Goal: Task Accomplishment & Management: Manage account settings

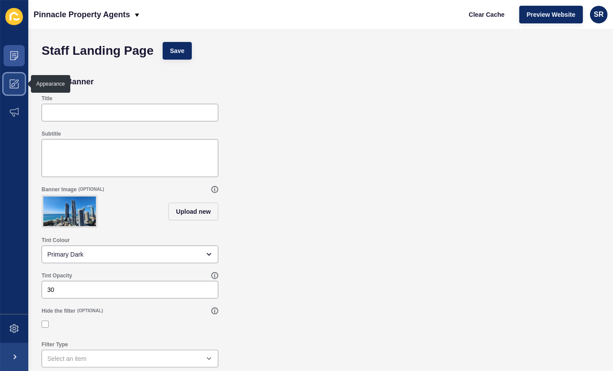
click at [18, 87] on icon at bounding box center [14, 84] width 9 height 9
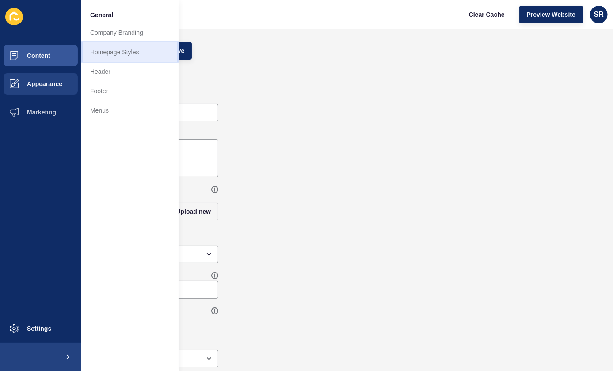
click at [134, 49] on link "Homepage Styles" at bounding box center [129, 51] width 97 height 19
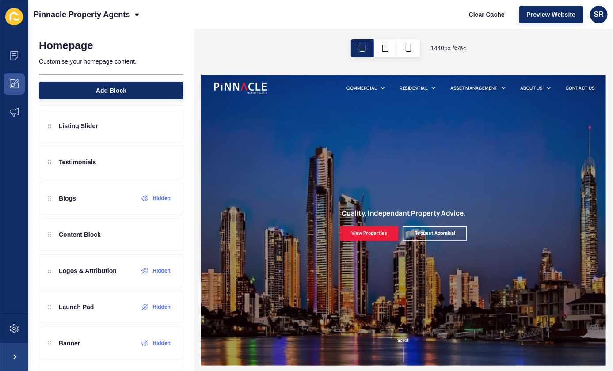
scroll to position [120, 0]
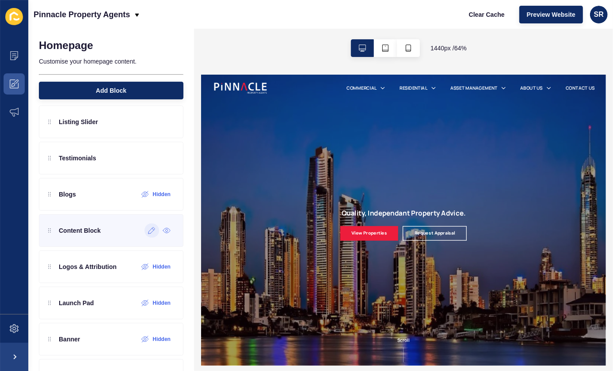
click at [148, 231] on icon at bounding box center [152, 230] width 8 height 7
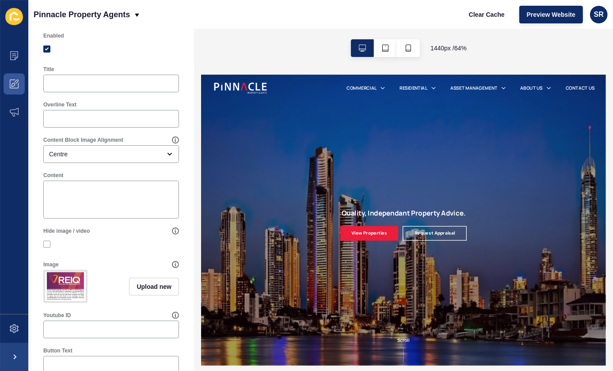
scroll to position [0, 0]
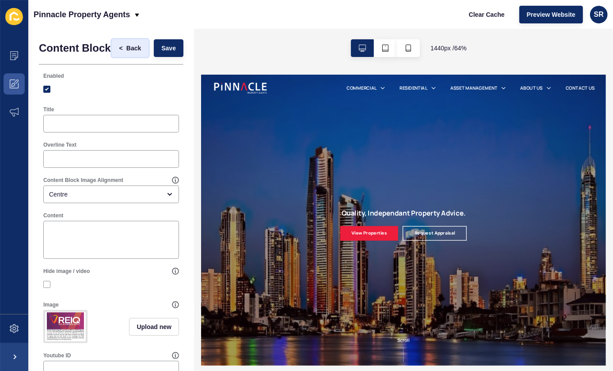
click at [127, 53] on span "Back" at bounding box center [133, 48] width 15 height 9
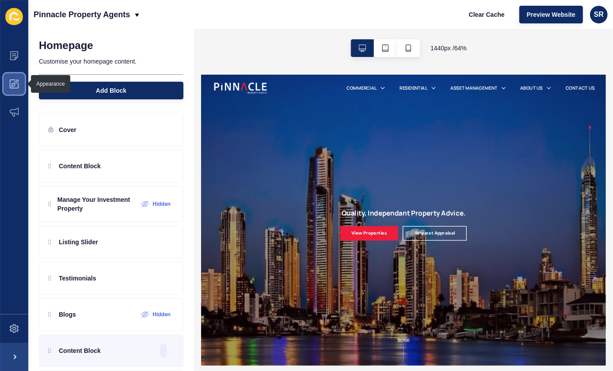
click at [14, 83] on icon at bounding box center [14, 84] width 9 height 9
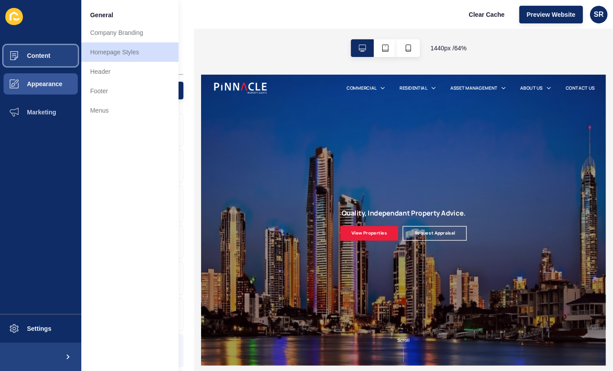
click at [47, 57] on span "Content" at bounding box center [25, 55] width 52 height 7
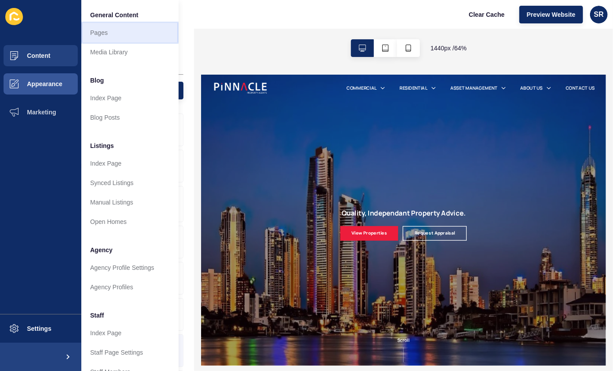
click at [101, 31] on link "Pages" at bounding box center [129, 32] width 97 height 19
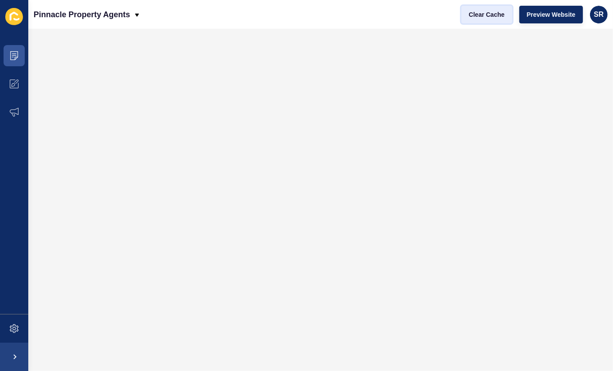
drag, startPoint x: 491, startPoint y: 12, endPoint x: 487, endPoint y: 18, distance: 7.0
click at [491, 12] on span "Clear Cache" at bounding box center [487, 14] width 36 height 9
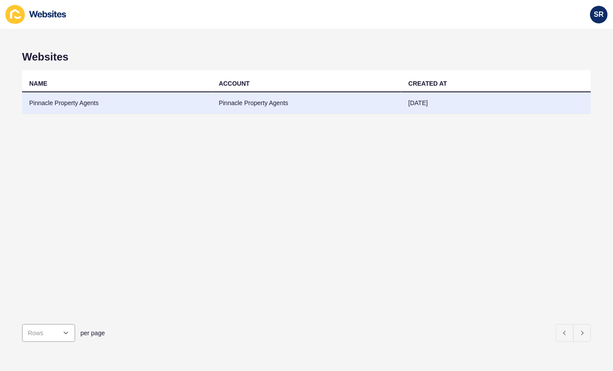
click at [52, 104] on td "Pinnacle Property Agents" at bounding box center [117, 103] width 190 height 22
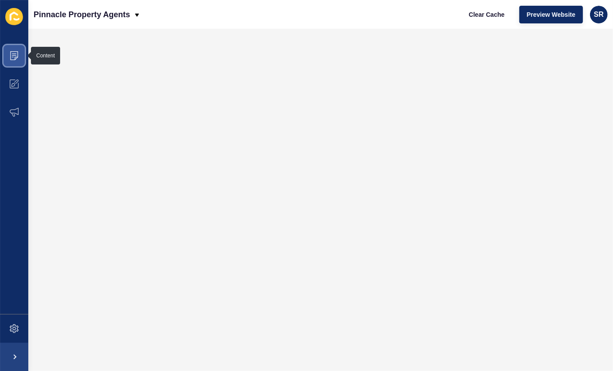
click at [15, 59] on icon at bounding box center [14, 55] width 8 height 9
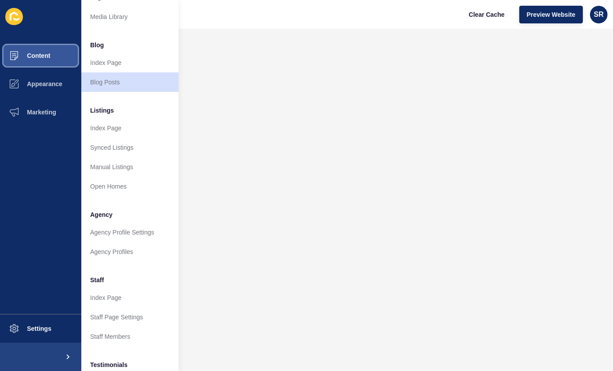
scroll to position [80, 0]
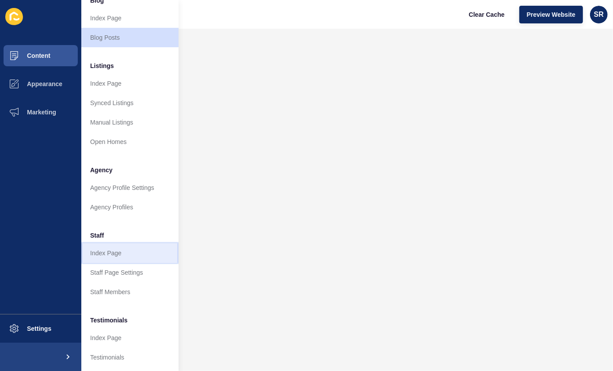
click at [107, 246] on link "Index Page" at bounding box center [129, 253] width 97 height 19
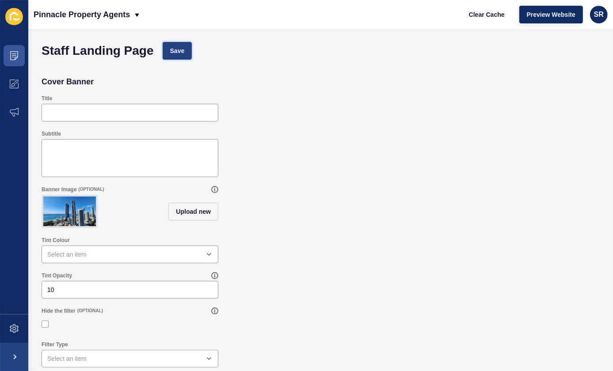
click at [181, 53] on span "Save" at bounding box center [177, 50] width 15 height 9
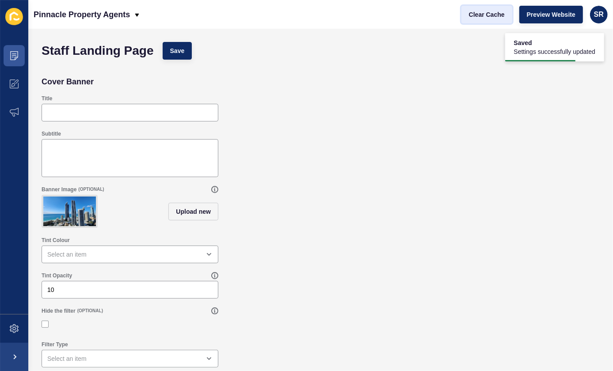
click at [485, 13] on span "Clear Cache" at bounding box center [487, 14] width 36 height 9
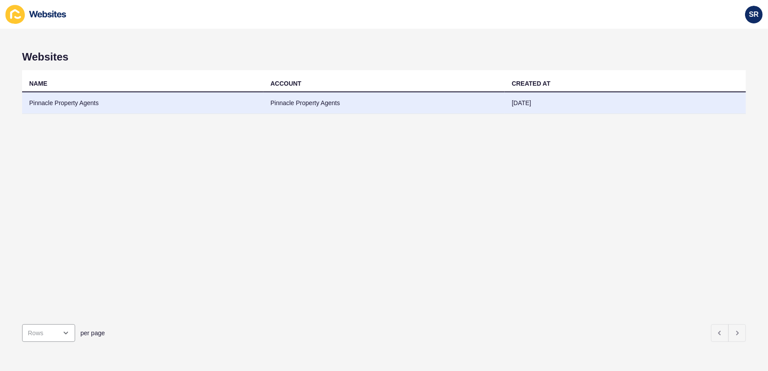
click at [80, 105] on td "Pinnacle Property Agents" at bounding box center [142, 103] width 241 height 22
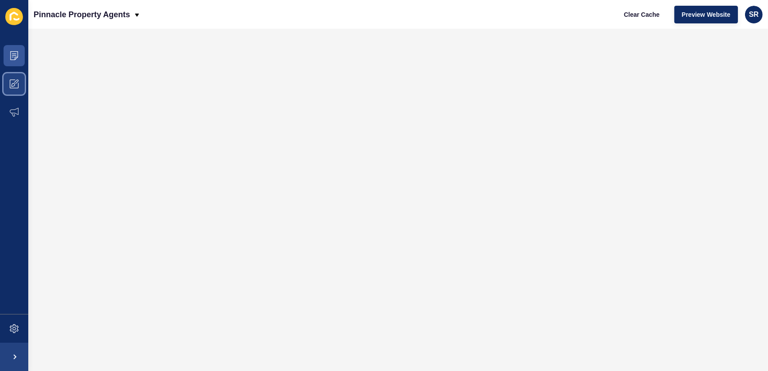
click at [10, 84] on icon at bounding box center [14, 84] width 9 height 9
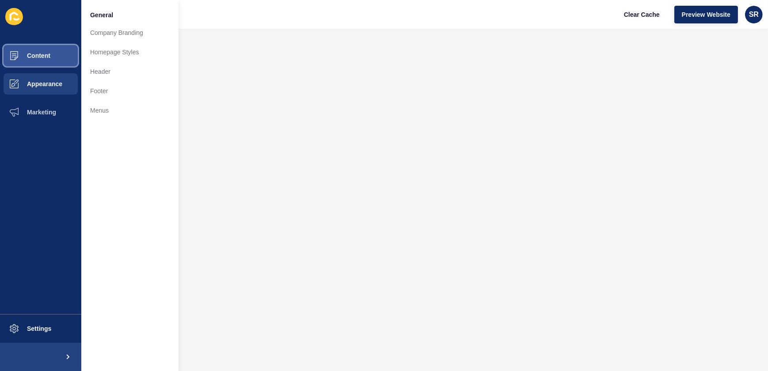
click at [48, 57] on span "Content" at bounding box center [25, 55] width 52 height 7
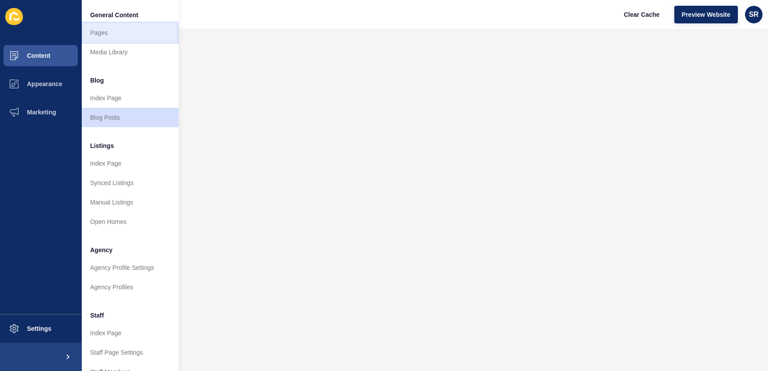
click at [102, 33] on link "Pages" at bounding box center [129, 32] width 97 height 19
